Goal: Find specific page/section: Find specific page/section

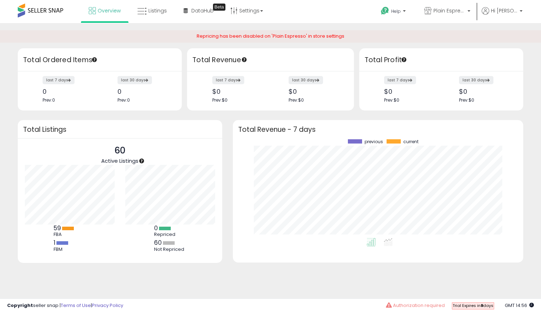
scroll to position [99, 276]
click at [359, 19] on div "Help Contact Support Search Knowledge Hub Request a Feature Hi [DEMOGRAPHIC_DAT…" at bounding box center [441, 15] width 178 height 30
click at [359, 19] on div "Help Contact Support Search Knowledge Hub Request a Feature Hi Finn" at bounding box center [441, 15] width 178 height 30
click at [153, 20] on link "Listings" at bounding box center [152, 10] width 40 height 21
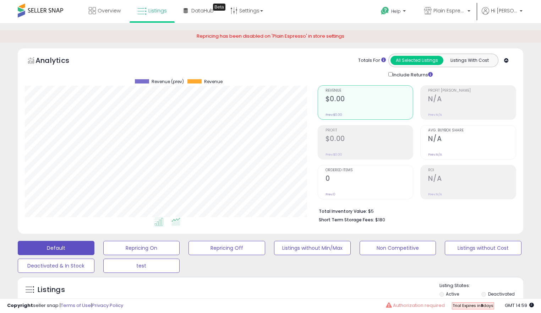
scroll to position [145, 293]
click at [174, 218] on icon at bounding box center [175, 221] width 9 height 8
click at [156, 221] on icon at bounding box center [158, 221] width 9 height 8
click at [305, 218] on ul at bounding box center [159, 222] width 293 height 13
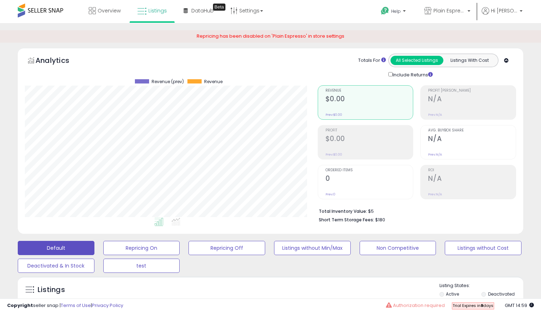
click at [305, 218] on ul at bounding box center [159, 222] width 293 height 13
click at [346, 4] on div "Overview Listings Beta" at bounding box center [173, 15] width 357 height 30
